Goal: Information Seeking & Learning: Learn about a topic

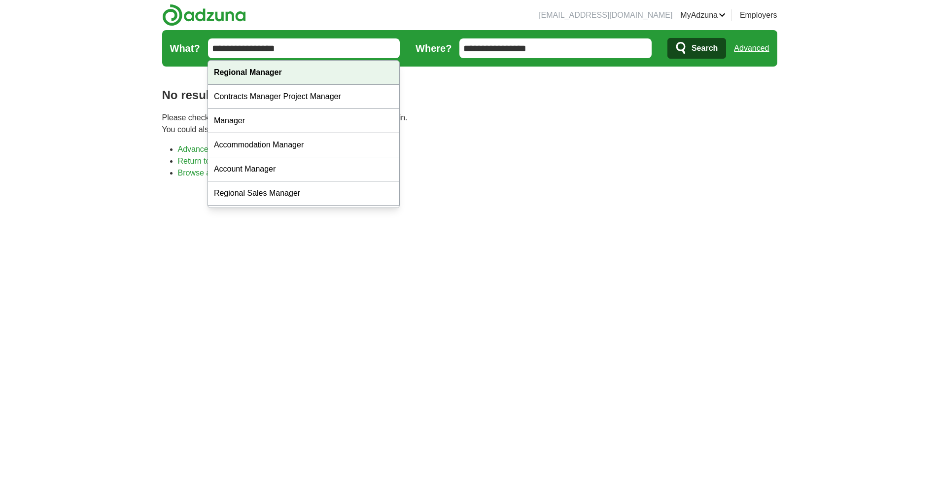
type input "**********"
click at [286, 72] on div "Regional Manager" at bounding box center [303, 73] width 191 height 24
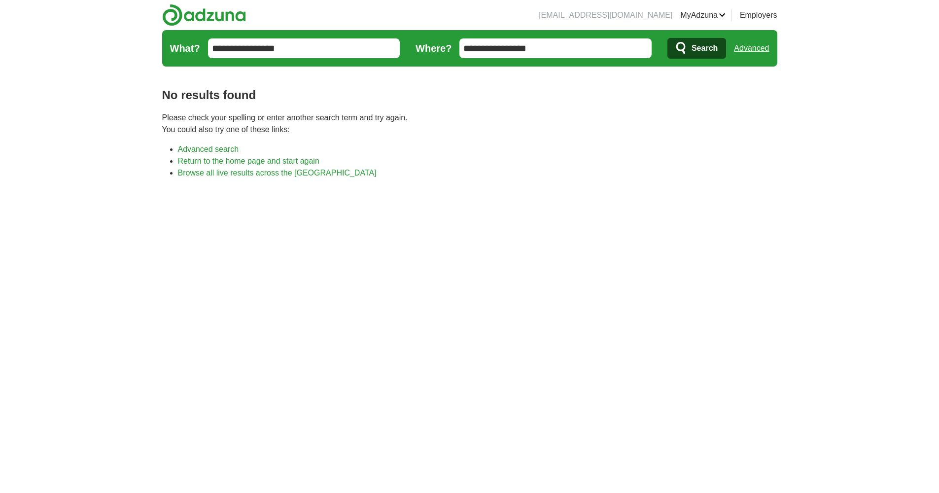
click at [698, 43] on span "Search" at bounding box center [705, 48] width 26 height 20
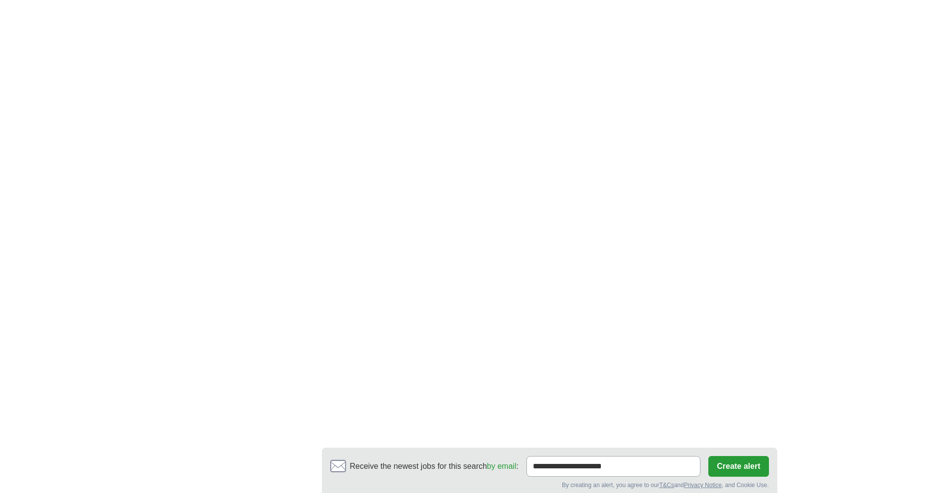
scroll to position [1509, 0]
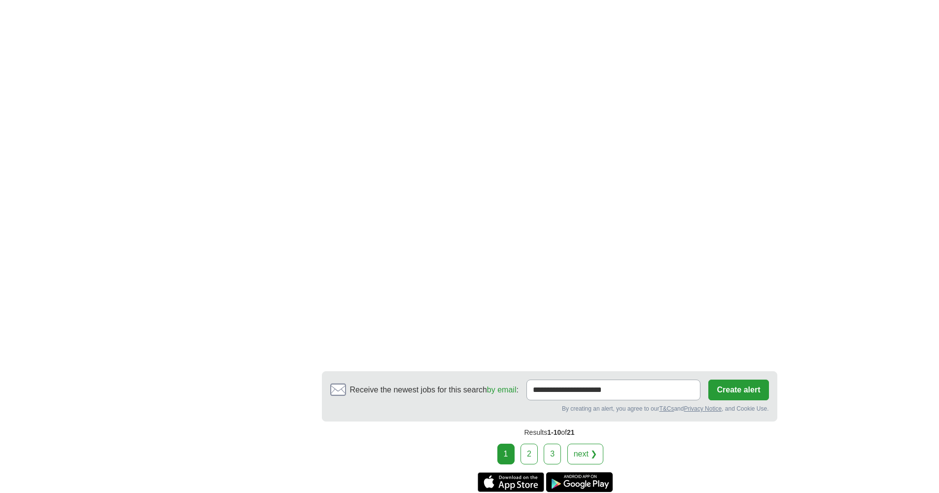
click at [531, 444] on link "2" at bounding box center [529, 454] width 17 height 21
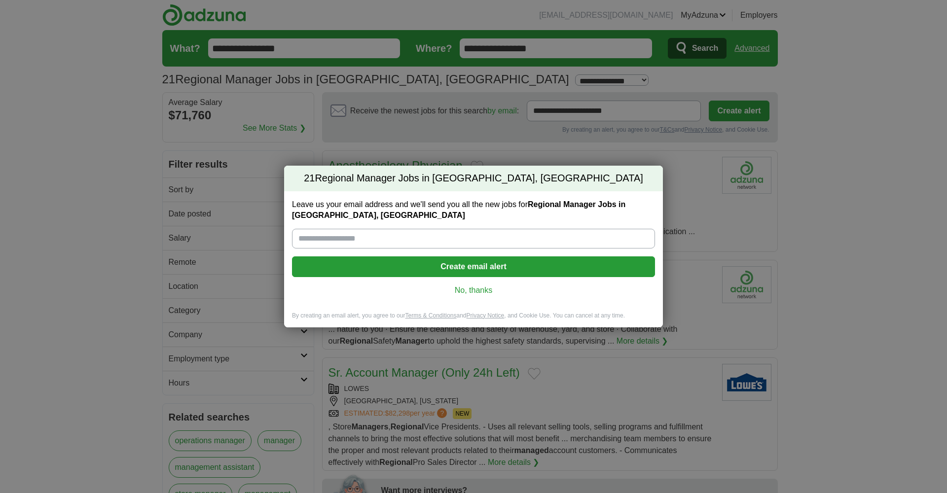
click at [471, 291] on link "No, thanks" at bounding box center [473, 290] width 347 height 11
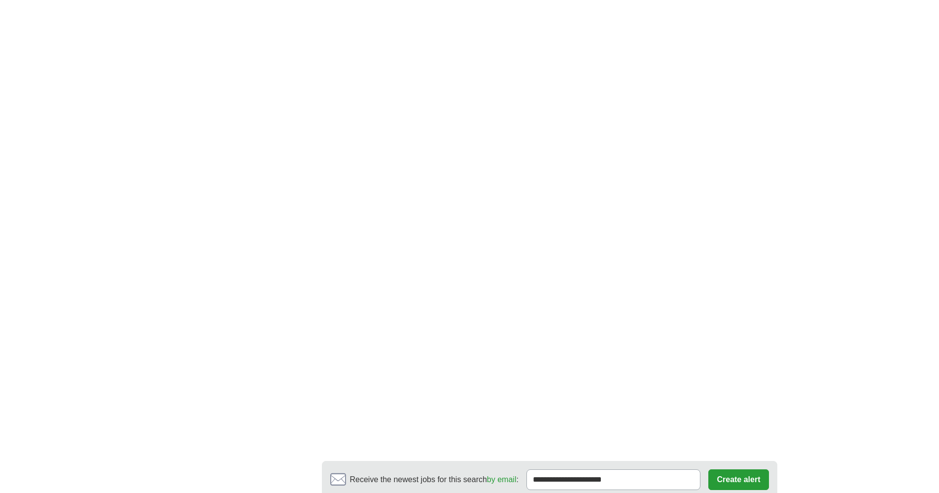
scroll to position [1371, 0]
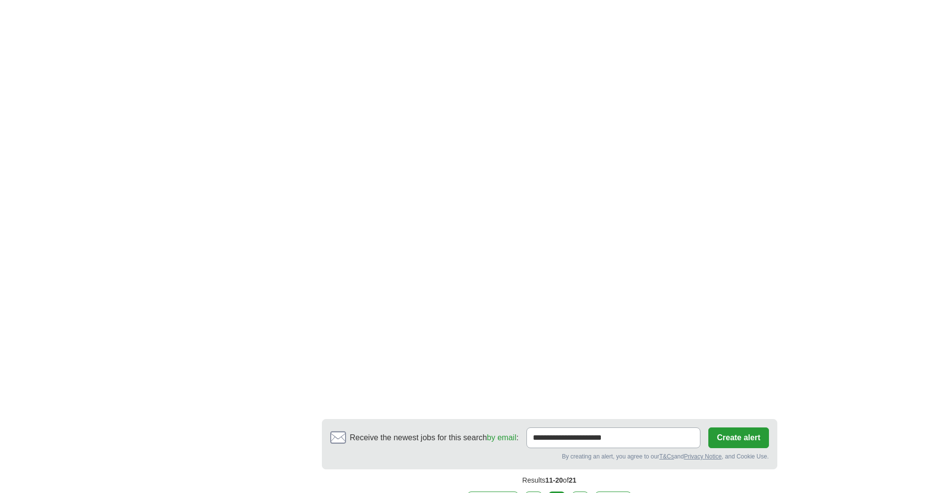
click at [577, 492] on link "3" at bounding box center [580, 502] width 17 height 21
